Goal: Task Accomplishment & Management: Manage account settings

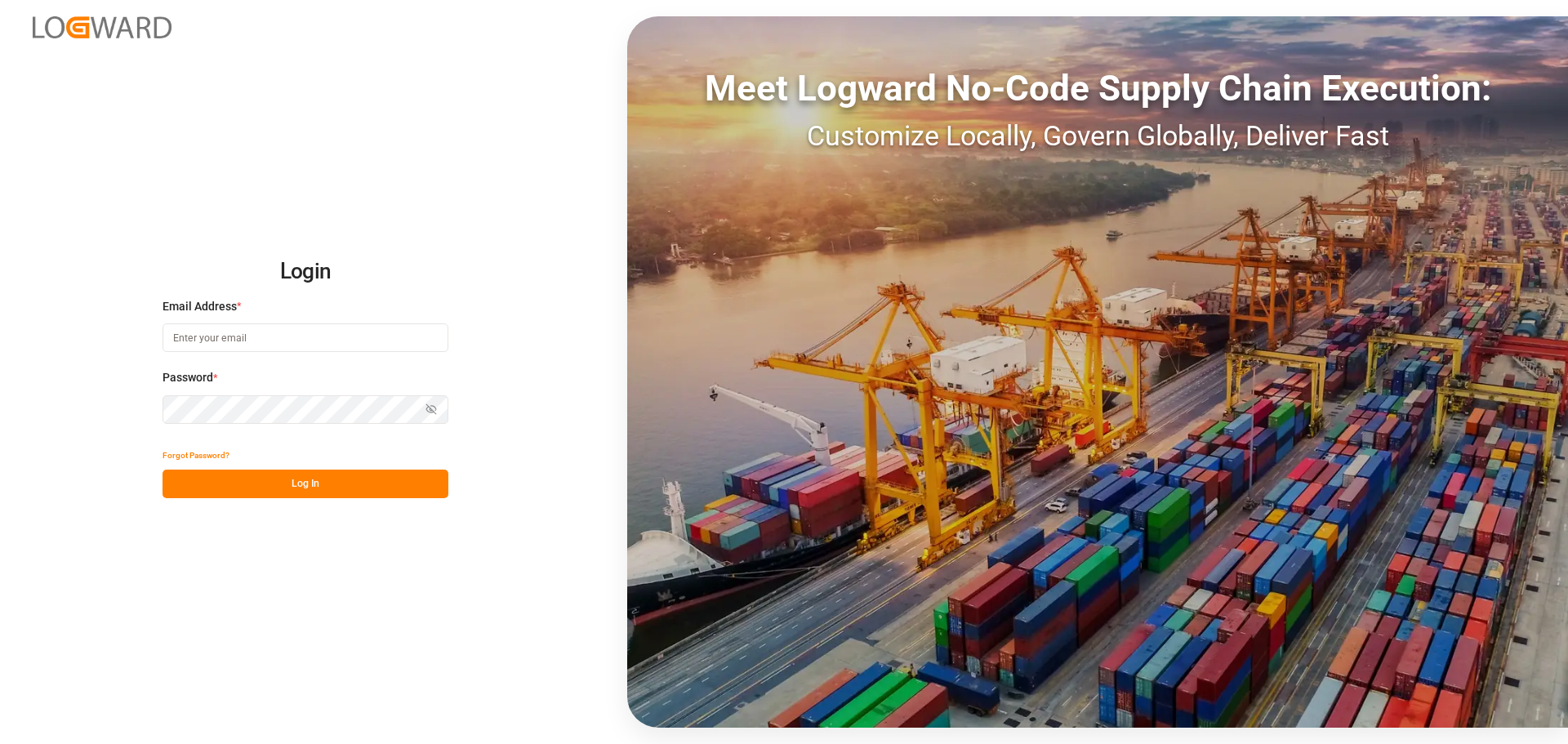
type input "[EMAIL_ADDRESS][DOMAIN_NAME]"
click at [346, 487] on button "Log In" at bounding box center [305, 483] width 286 height 28
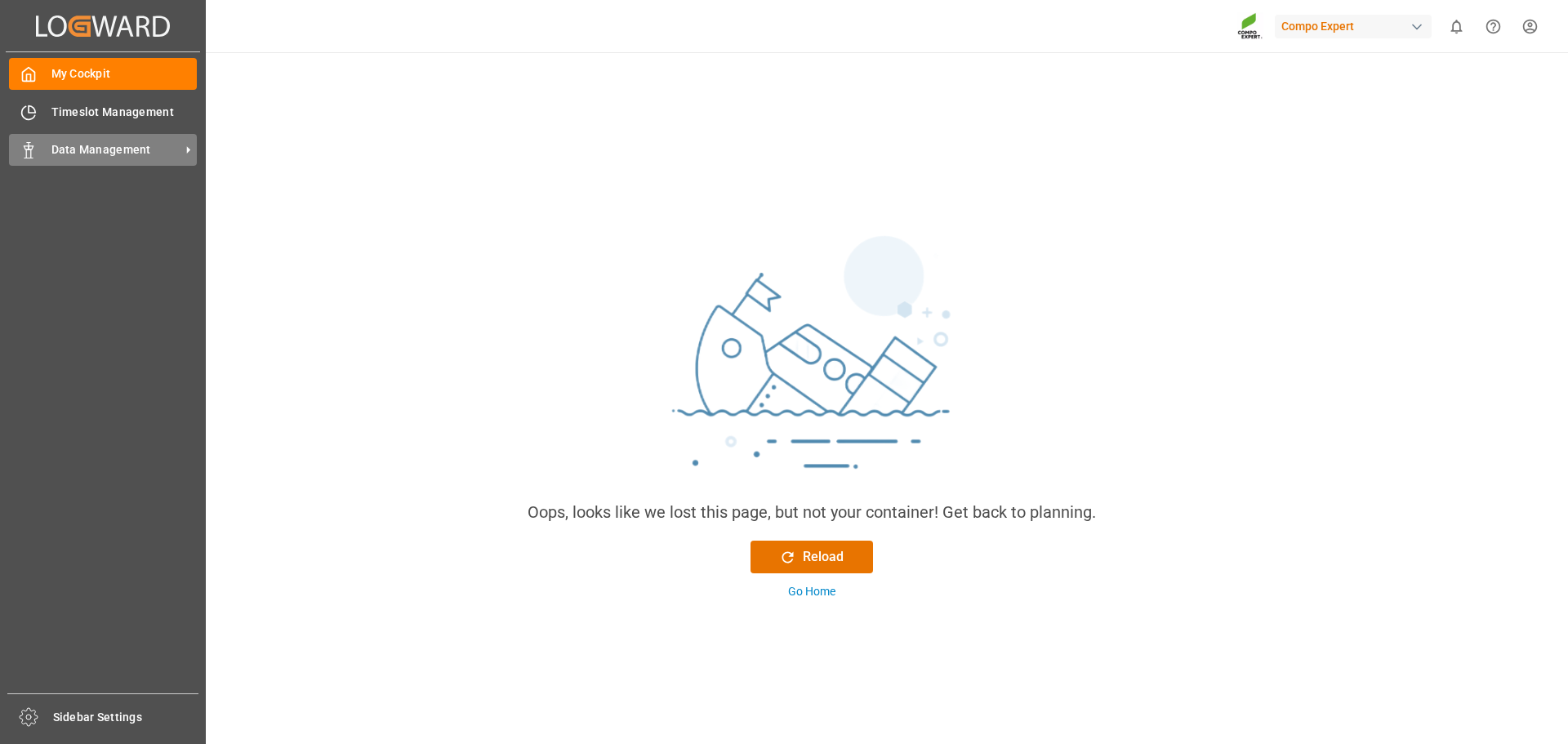
click at [42, 144] on div "Data Management Data Management" at bounding box center [103, 149] width 188 height 32
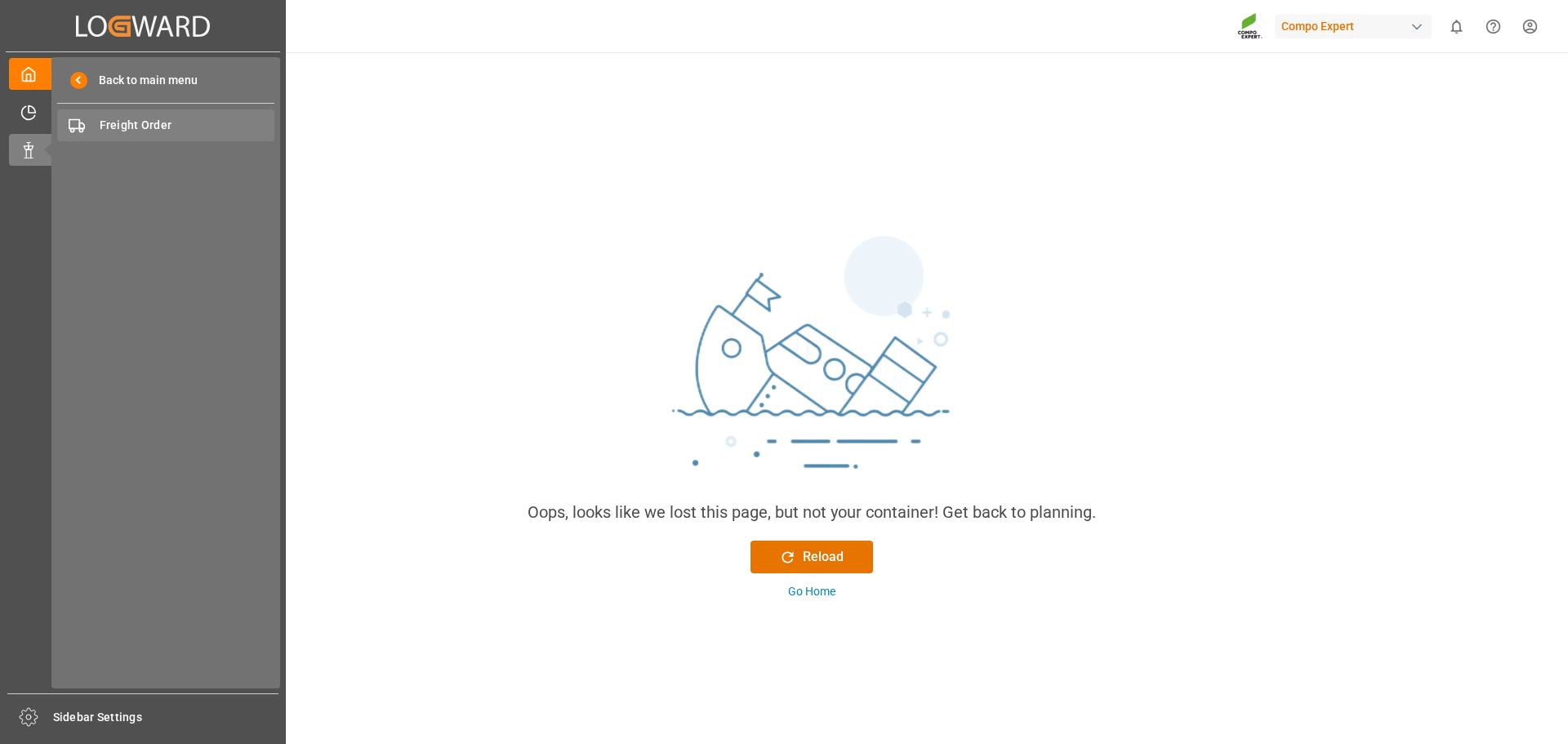
click at [122, 120] on span "Freight Order" at bounding box center [188, 125] width 176 height 17
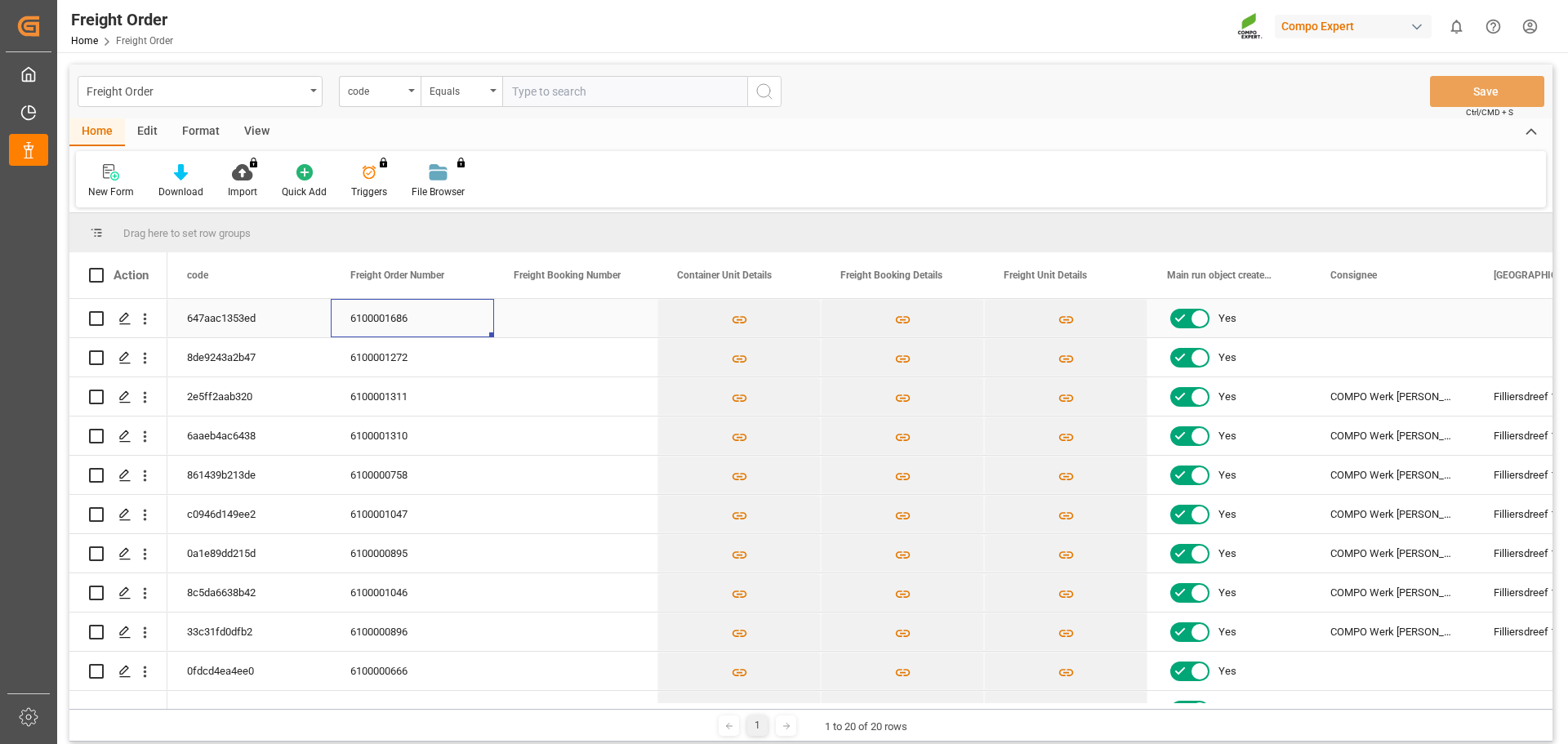
click at [397, 327] on div "6100001686" at bounding box center [412, 318] width 163 height 38
click at [396, 318] on div "6100001686" at bounding box center [412, 318] width 163 height 38
click at [124, 318] on icon "Press SPACE to select this row." at bounding box center [125, 318] width 13 height 13
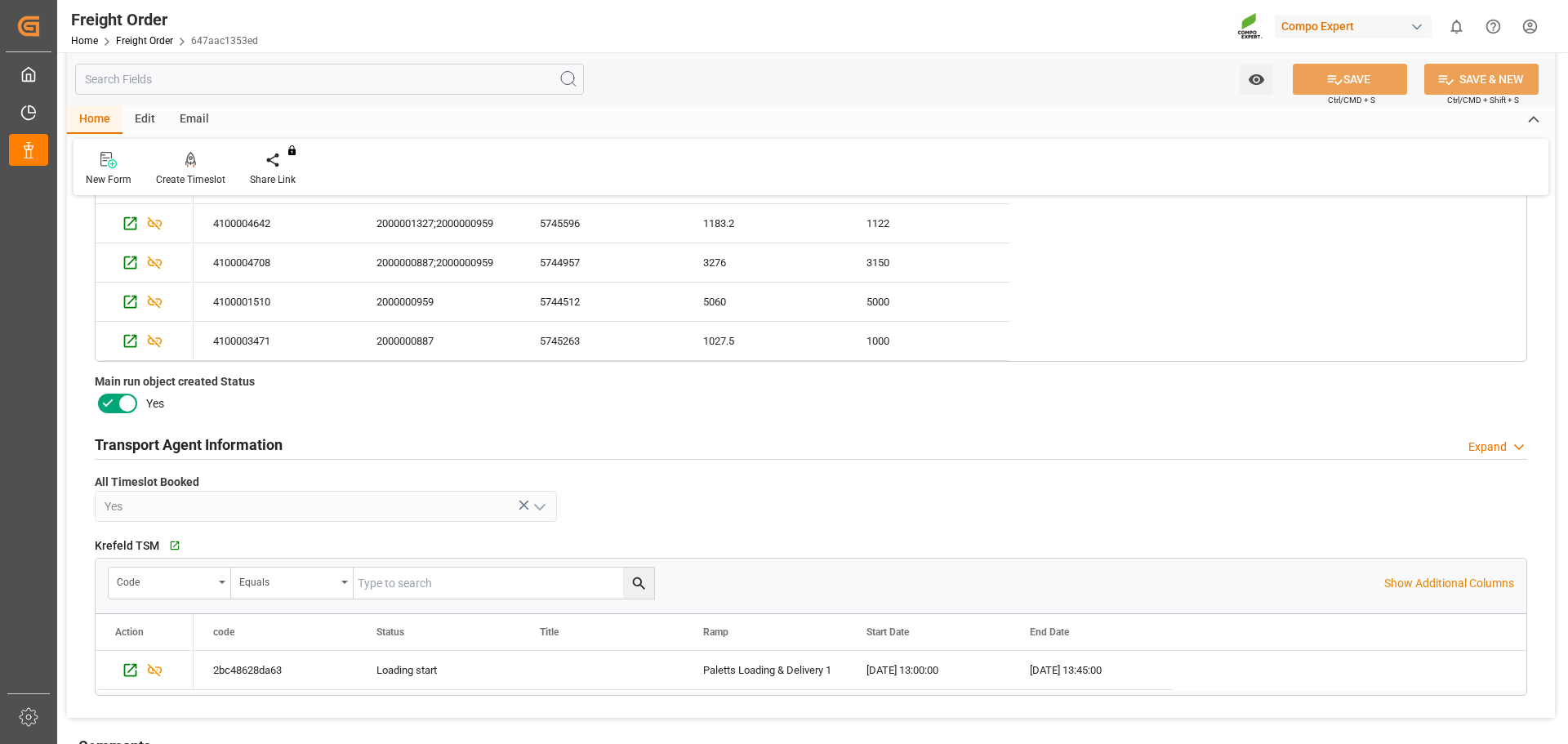
scroll to position [735, 0]
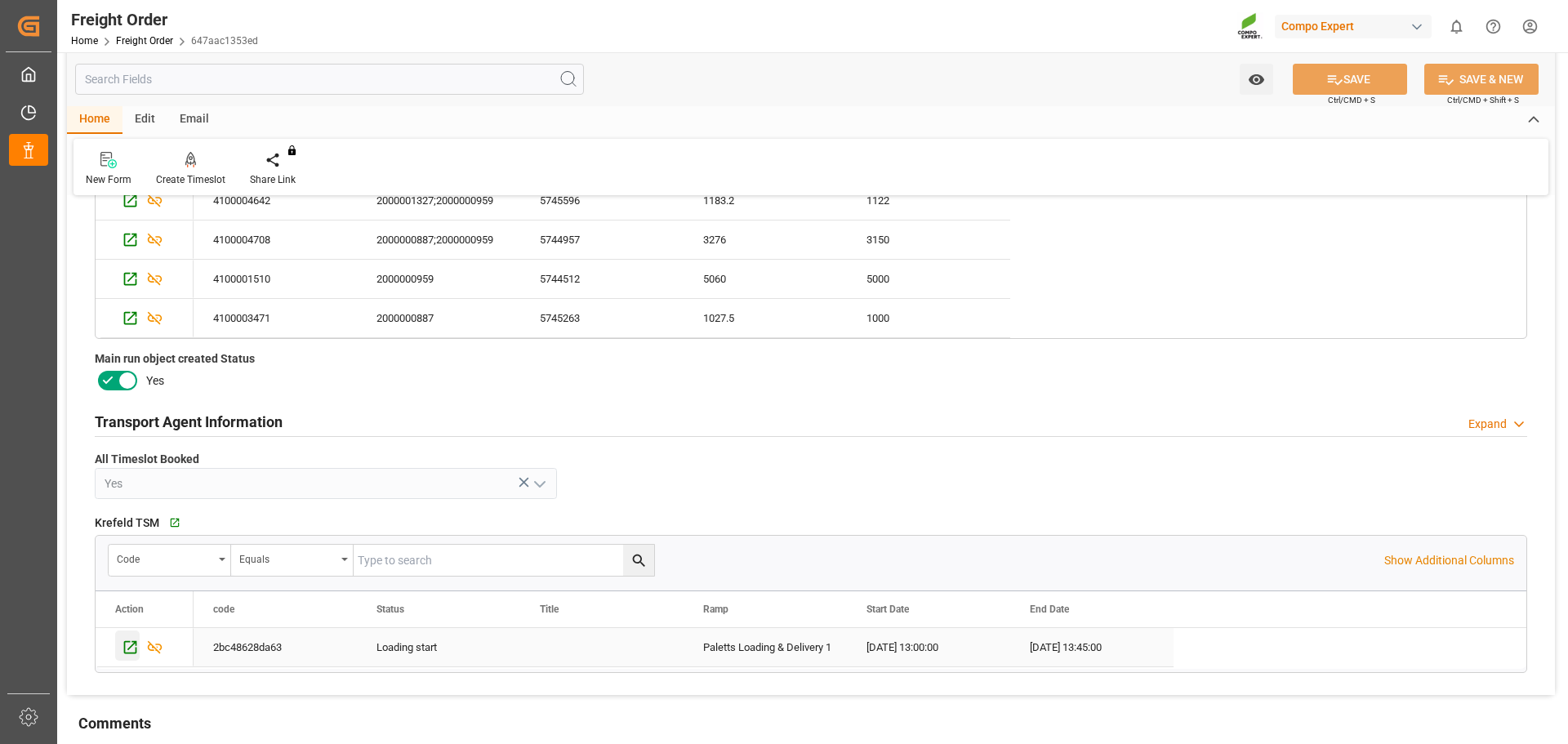
click at [131, 650] on icon "Press SPACE to select this row." at bounding box center [130, 647] width 17 height 17
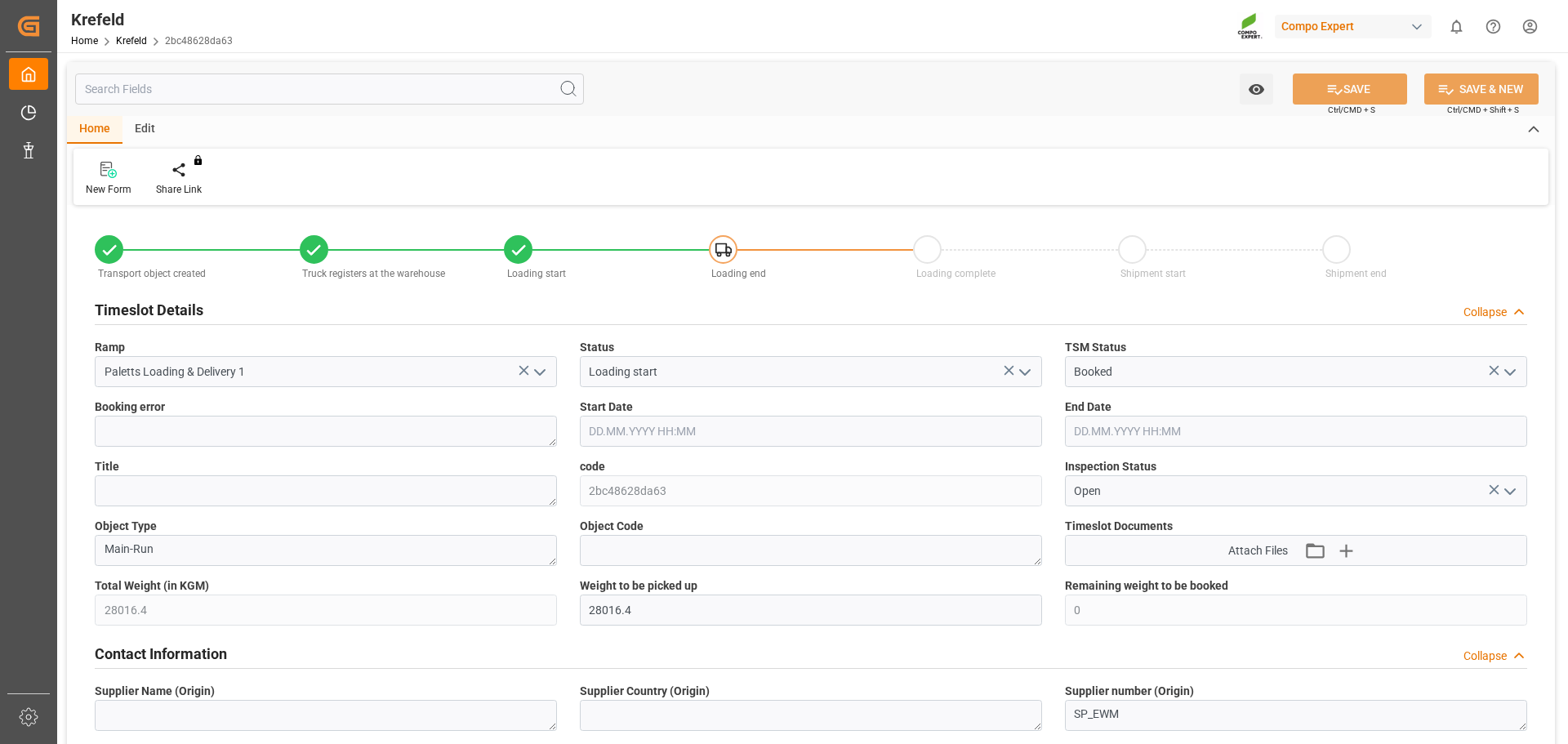
type input "[DATE] 13:00"
type input "[DATE] 13:45"
type input "03.09.2025 12:18"
type input "05.09.2025 13:20"
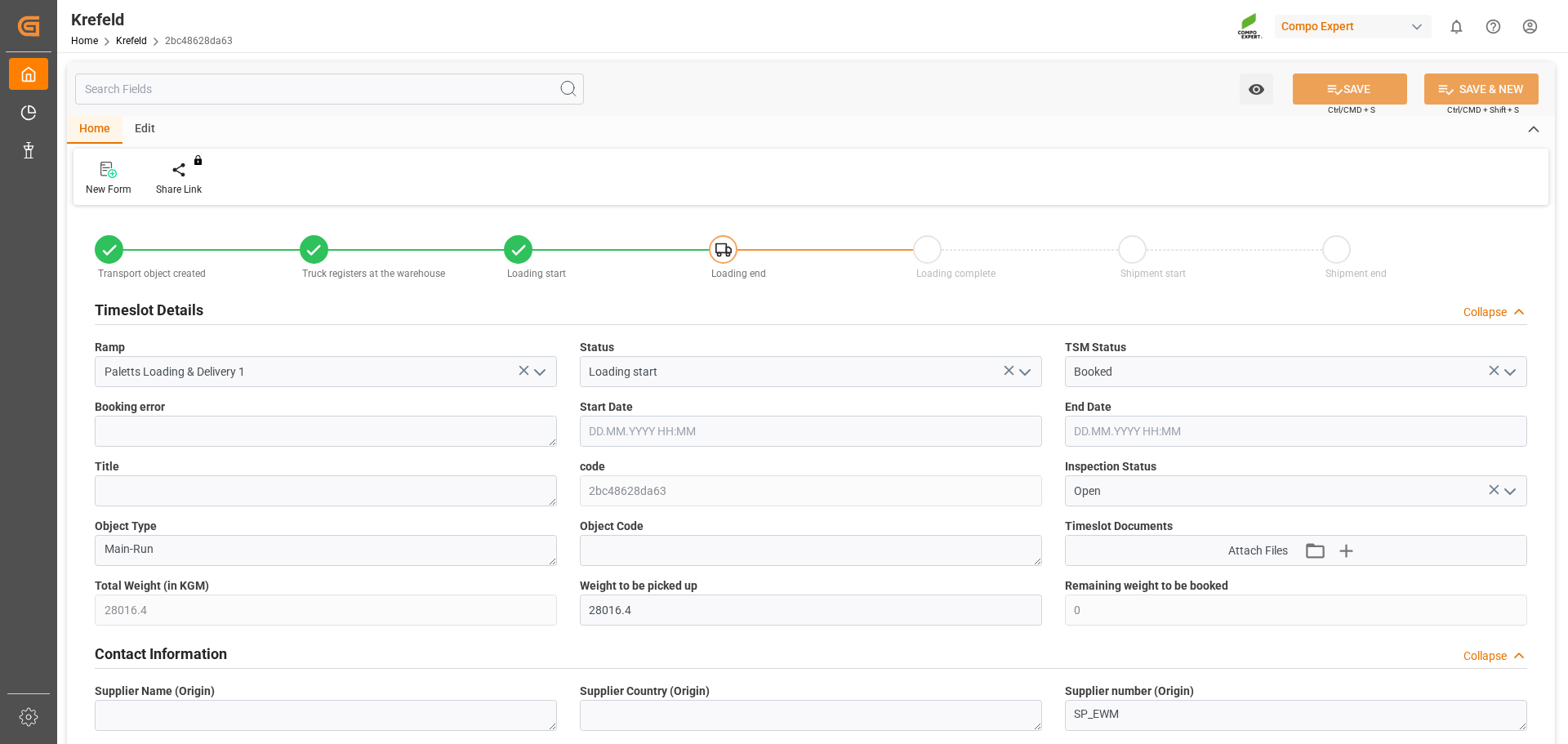
type input "04.09.2025 07:06"
